Goal: Check status: Check status

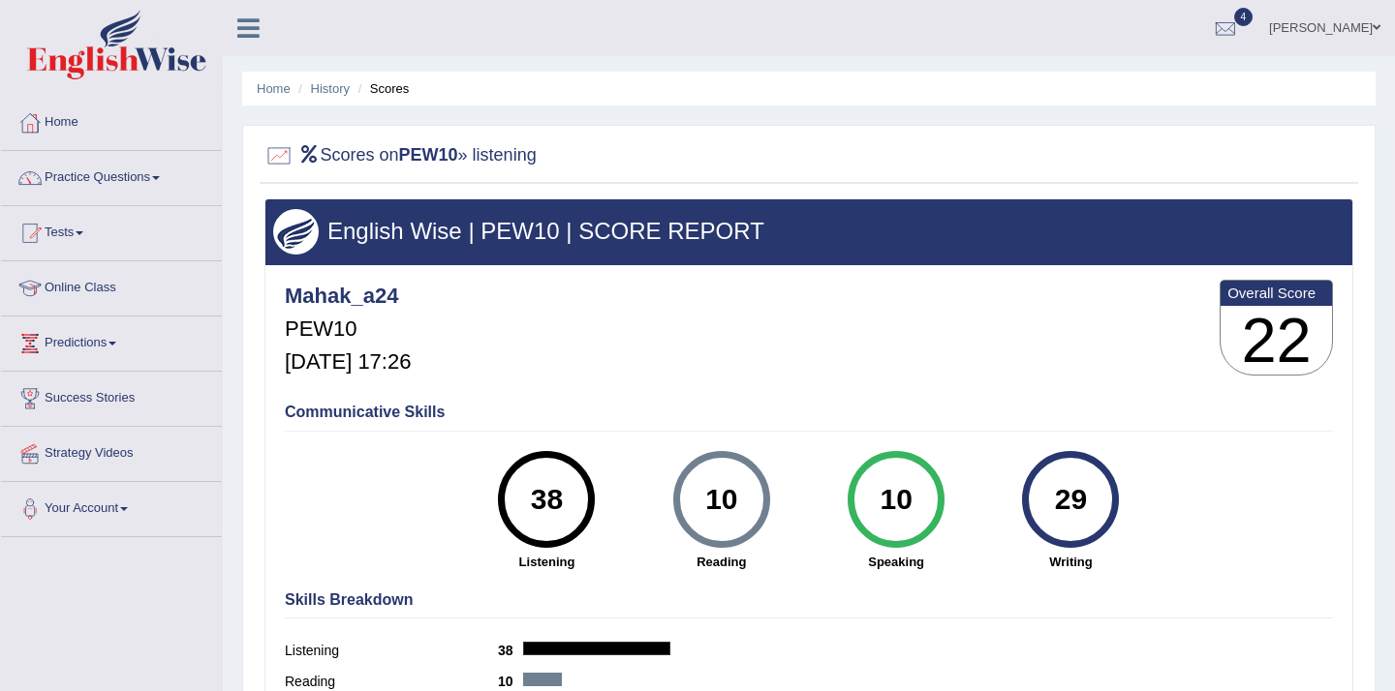
click at [526, 493] on div "38" at bounding box center [546, 499] width 71 height 81
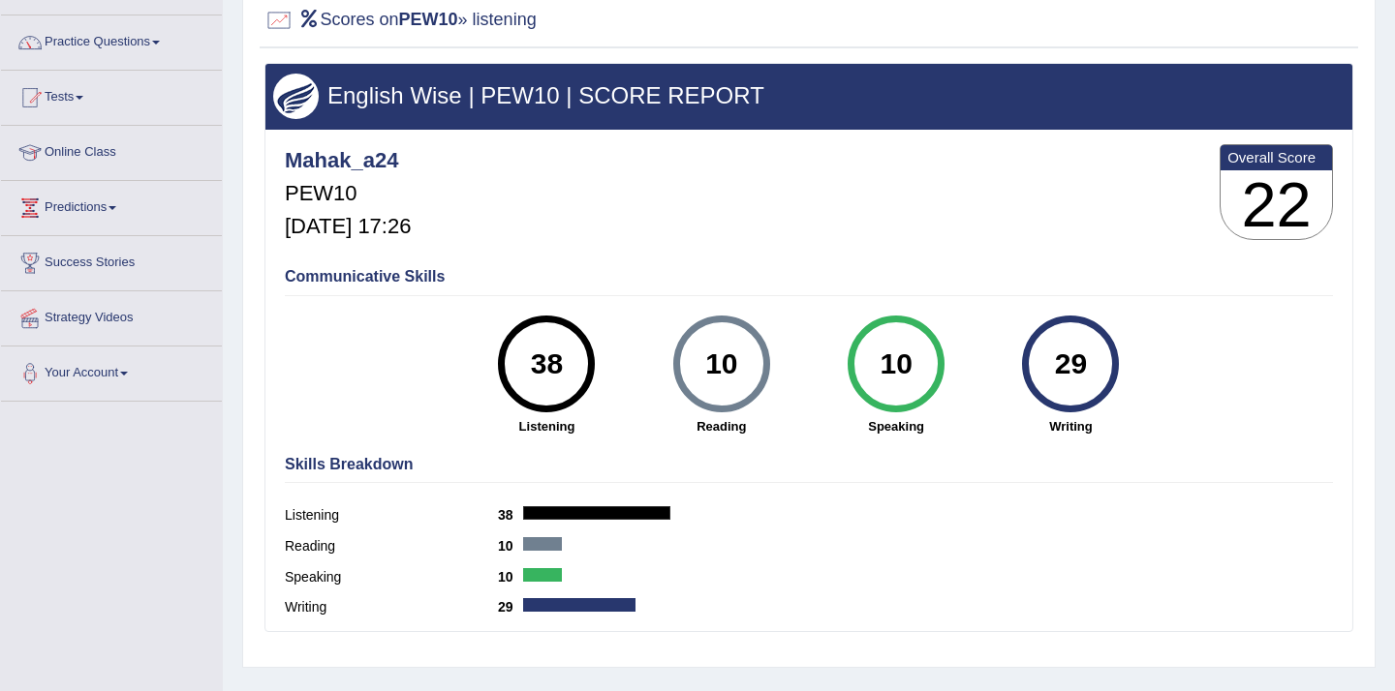
scroll to position [147, 0]
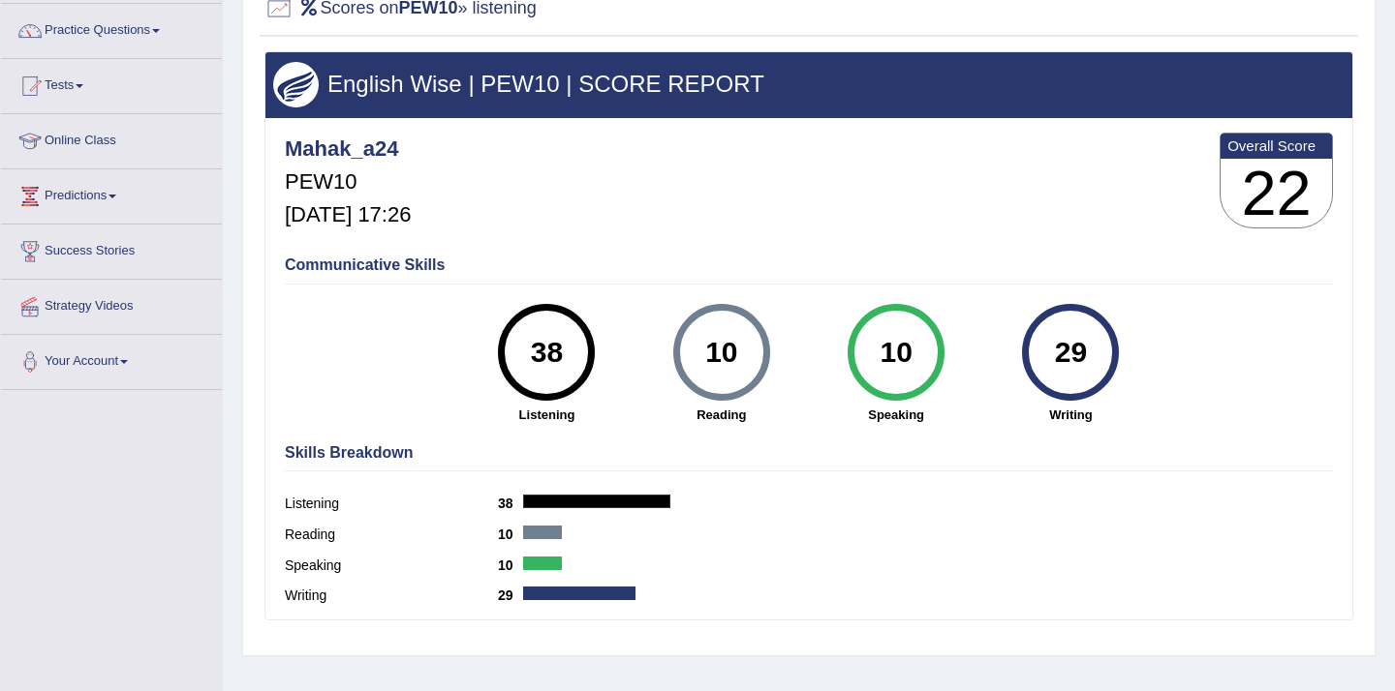
click at [353, 463] on div "Skills Breakdown Listening 38 Reading 10 Speaking 10 Writing 29" at bounding box center [809, 527] width 1058 height 185
click at [378, 267] on h4 "Communicative Skills" at bounding box center [809, 265] width 1048 height 17
click at [73, 88] on link "Tests" at bounding box center [111, 83] width 221 height 48
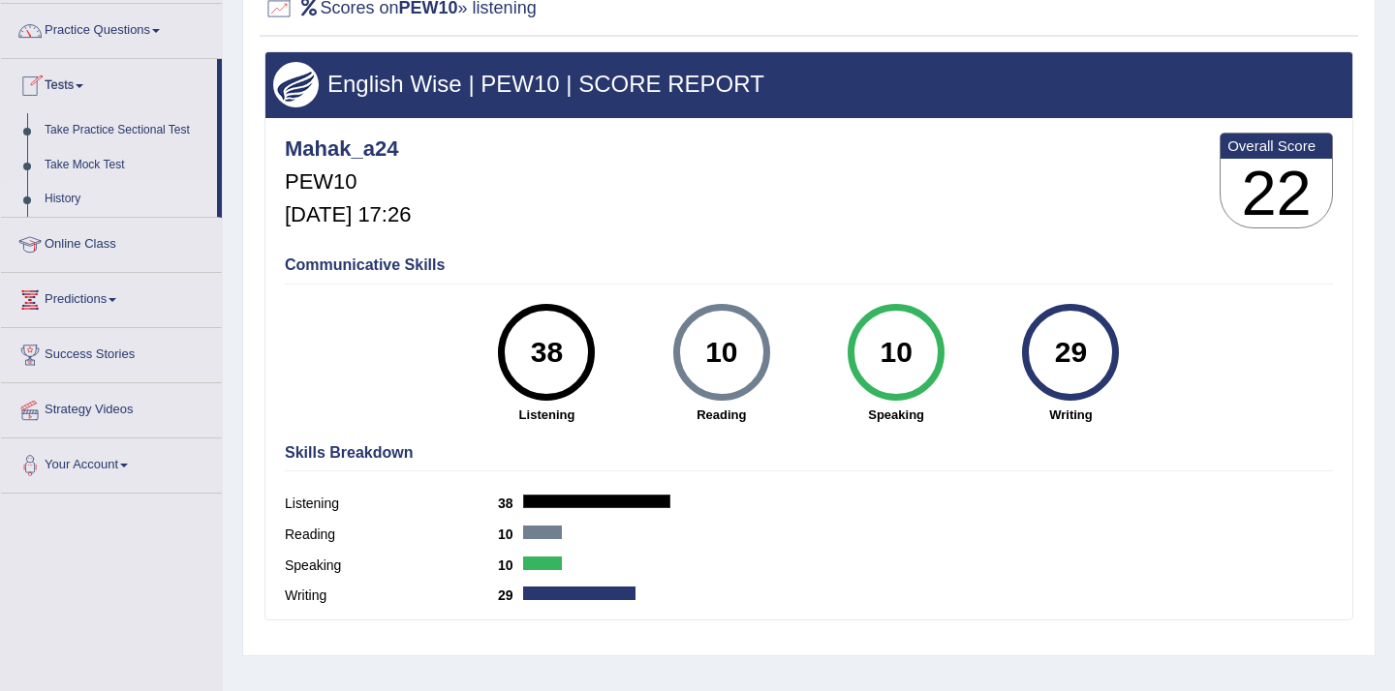
click at [94, 206] on link "History" at bounding box center [126, 199] width 181 height 35
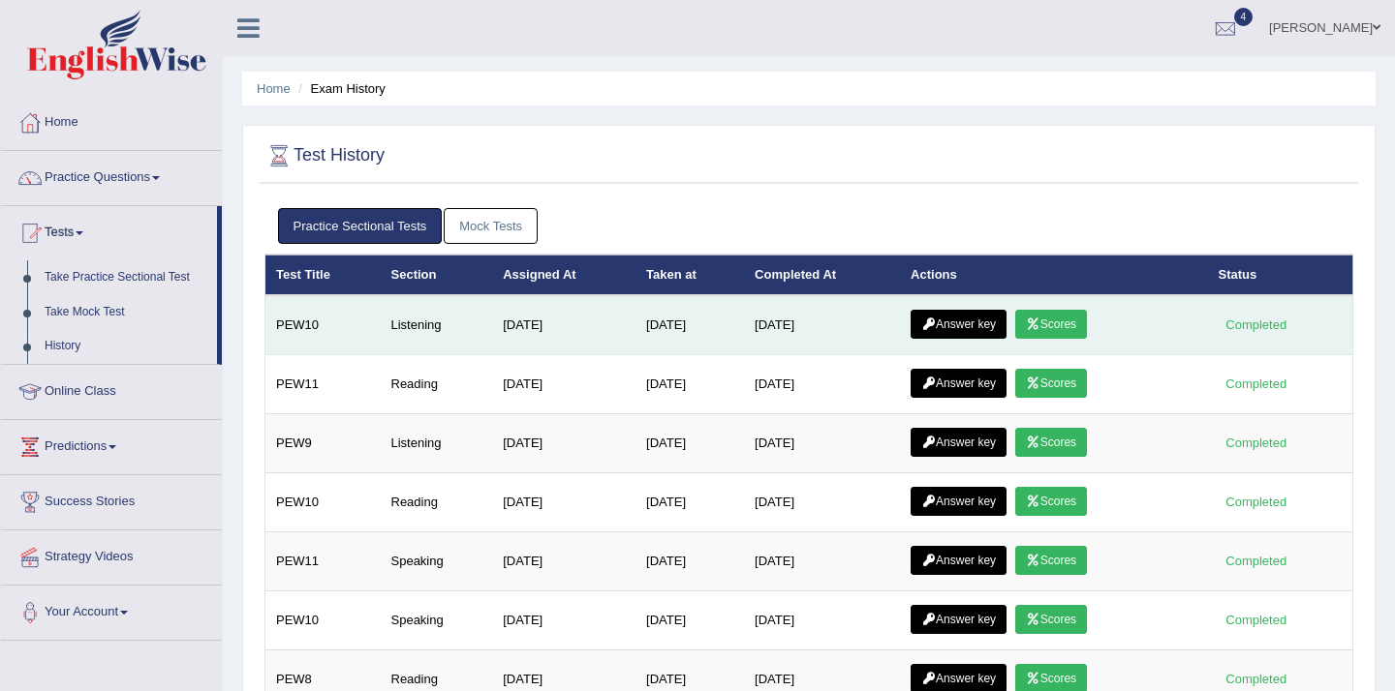
click at [932, 326] on icon at bounding box center [928, 325] width 15 height 12
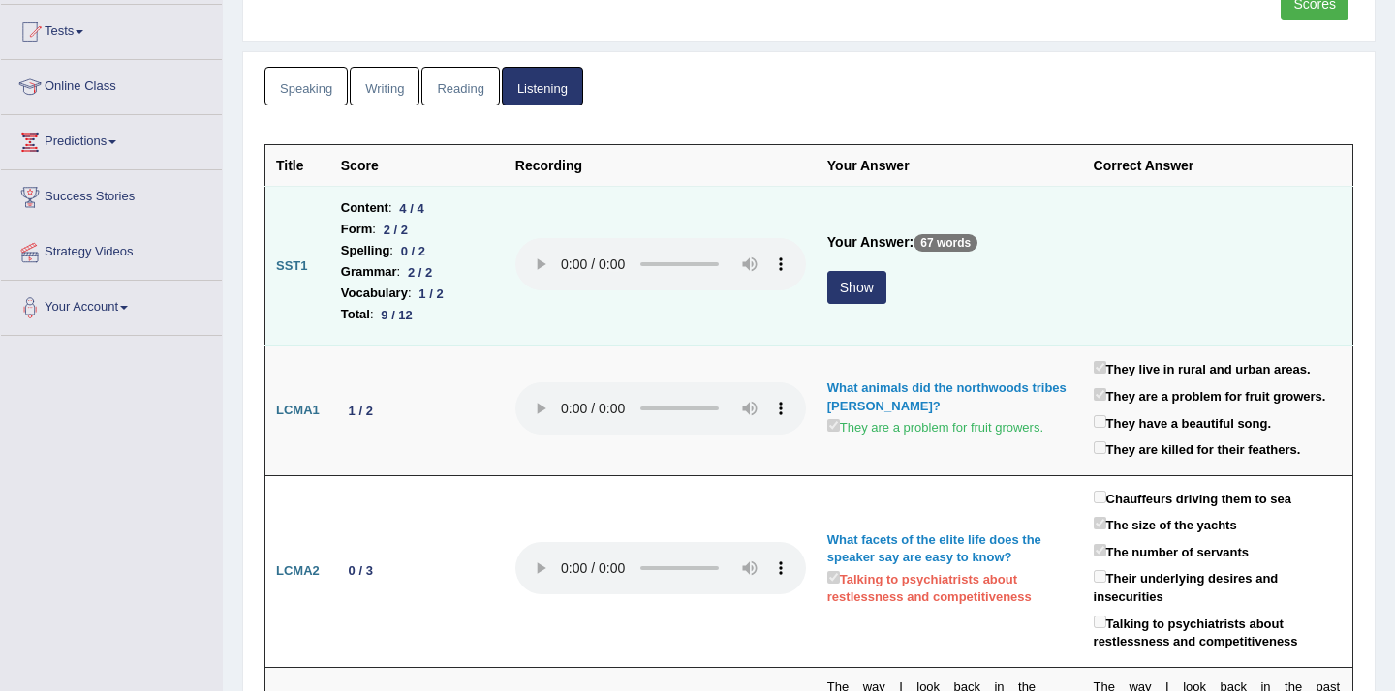
click at [857, 285] on button "Show" at bounding box center [856, 287] width 59 height 33
